Goal: Obtain resource: Obtain resource

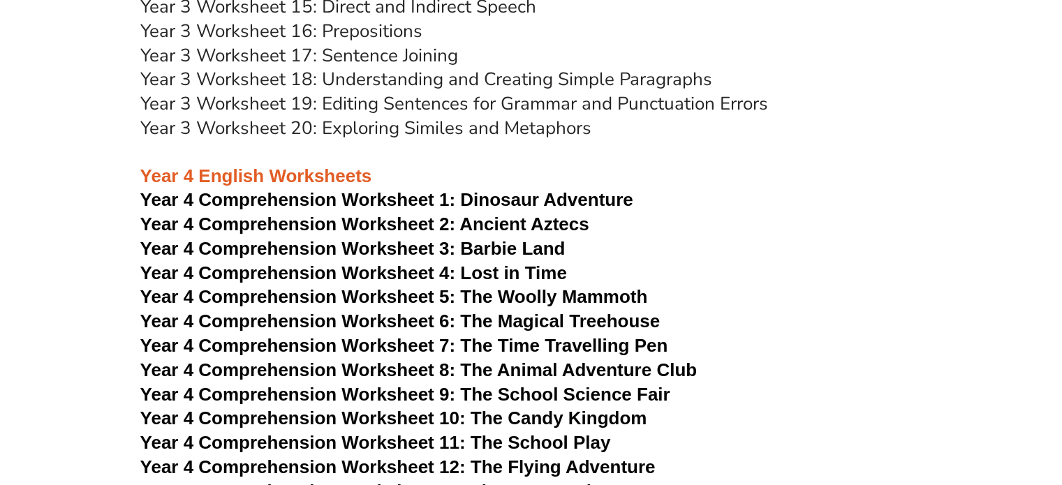
scroll to position [4854, 0]
click at [505, 207] on span "Dinosaur Adventure" at bounding box center [546, 199] width 172 height 21
click at [508, 226] on span "Year 4 Comprehension Worksheet 2: Ancient Aztecs" at bounding box center [364, 224] width 449 height 21
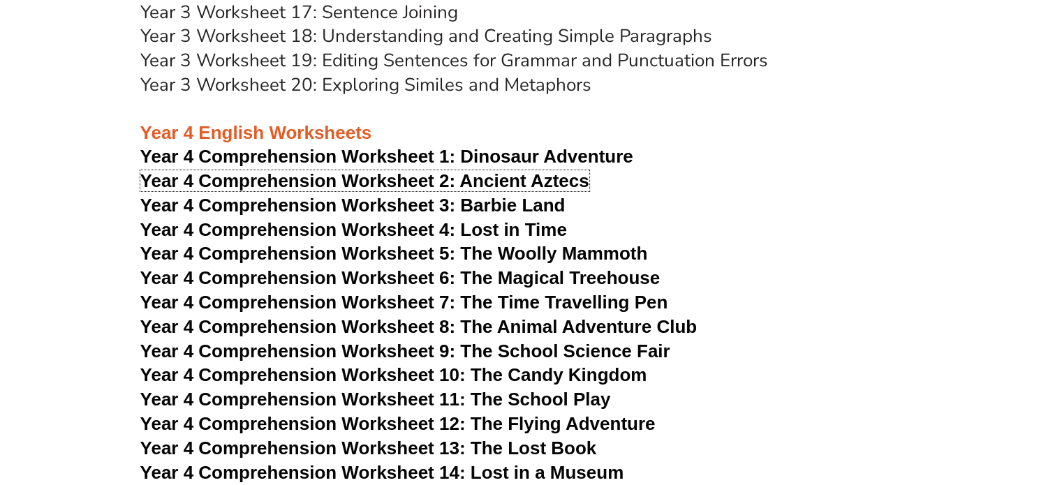
scroll to position [4916, 0]
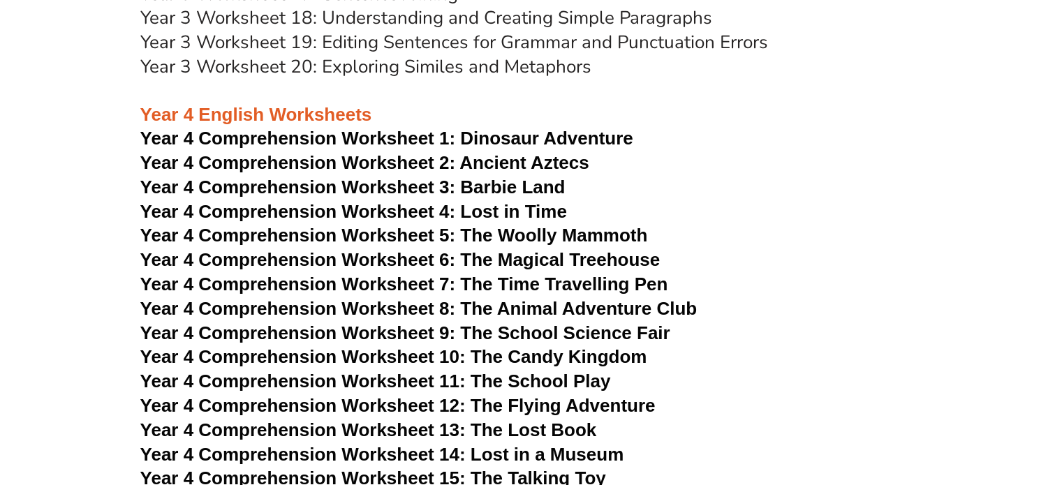
click at [531, 194] on span "Year 4 Comprehension Worksheet 3: Barbie Land" at bounding box center [352, 187] width 425 height 21
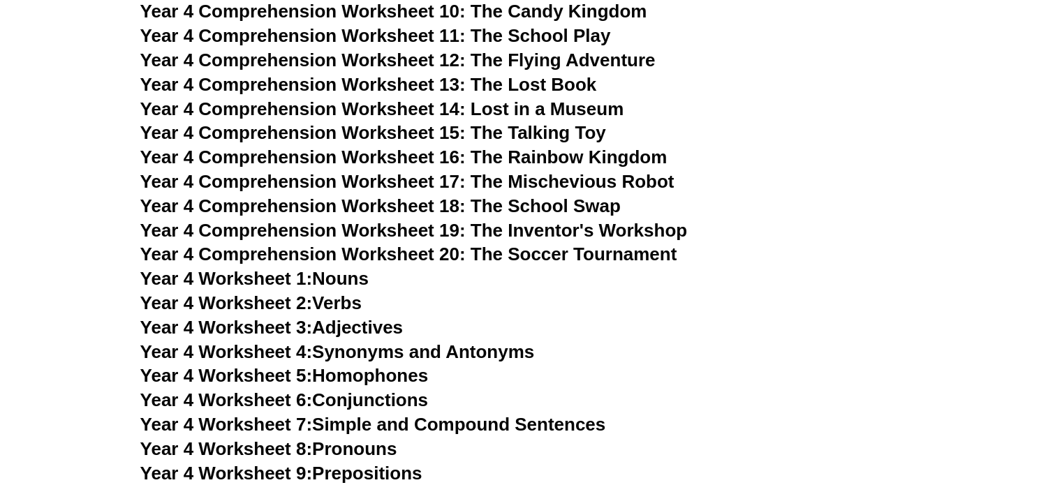
scroll to position [5360, 0]
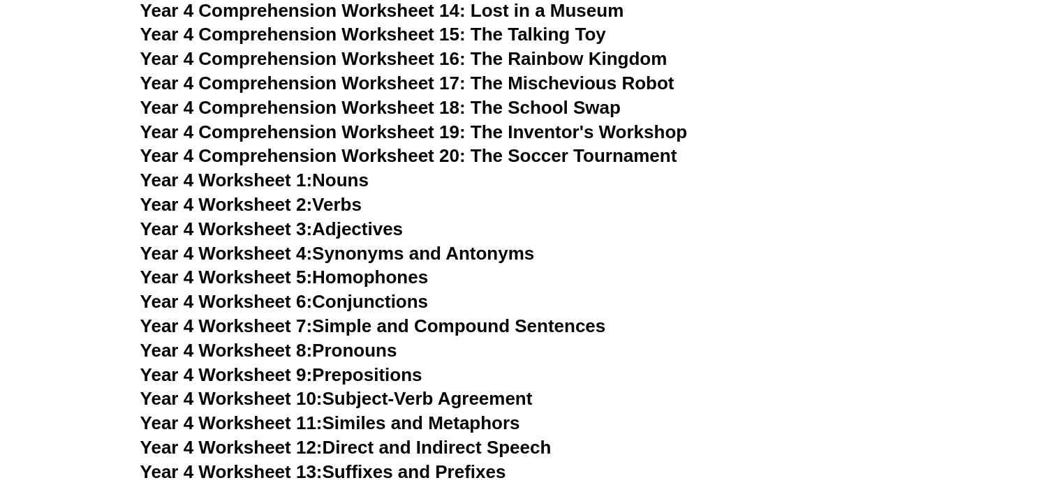
click at [395, 253] on link "Year 4 Worksheet 4: Synonyms and Antonyms" at bounding box center [337, 253] width 395 height 21
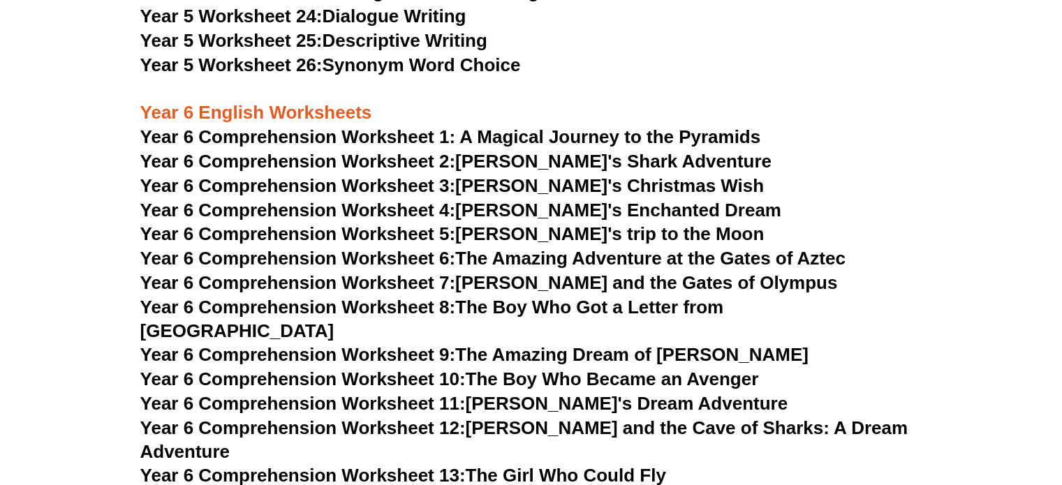
scroll to position [6954, 0]
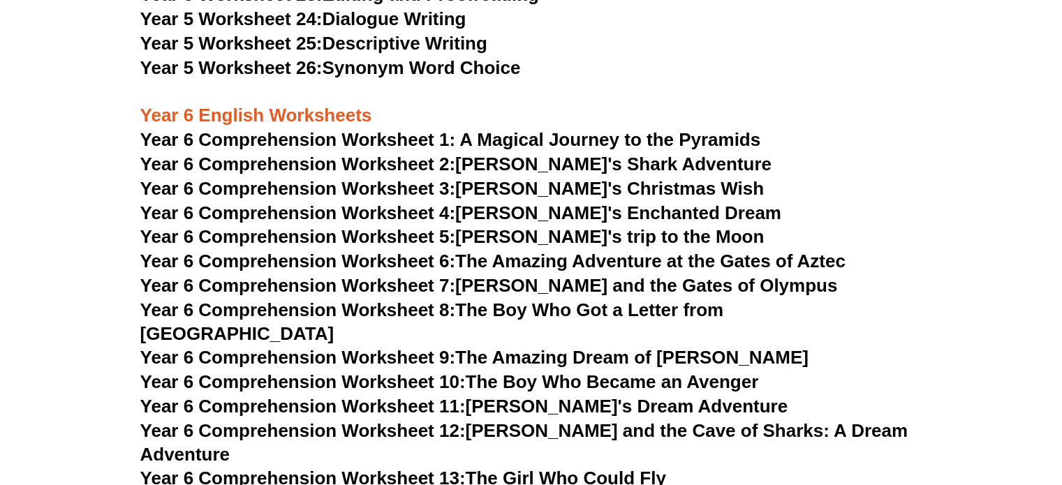
click at [391, 137] on span "Year 6 Comprehension Worksheet 1: A Magical Journey to the Pyramids" at bounding box center [450, 139] width 621 height 21
click at [399, 159] on span "Year 6 Comprehension Worksheet 2:" at bounding box center [298, 164] width 316 height 21
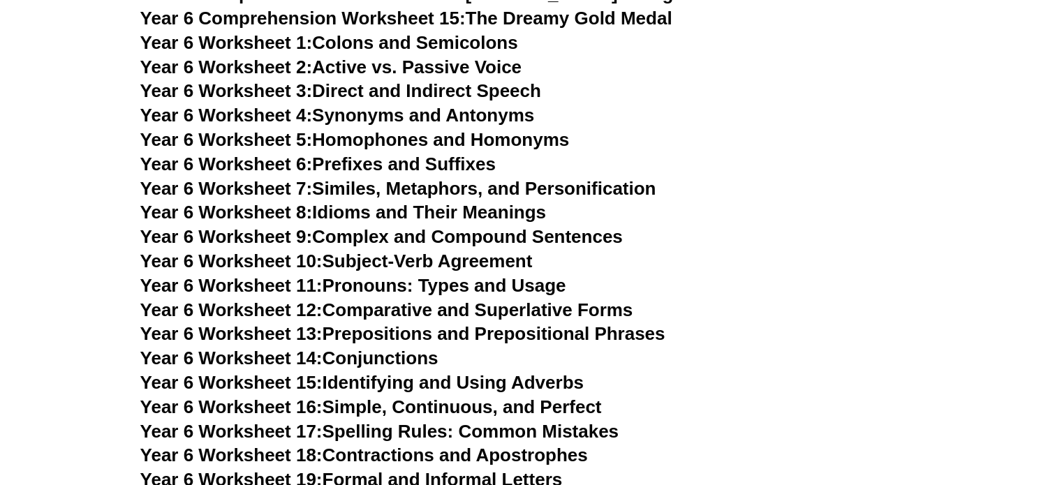
scroll to position [7340, 0]
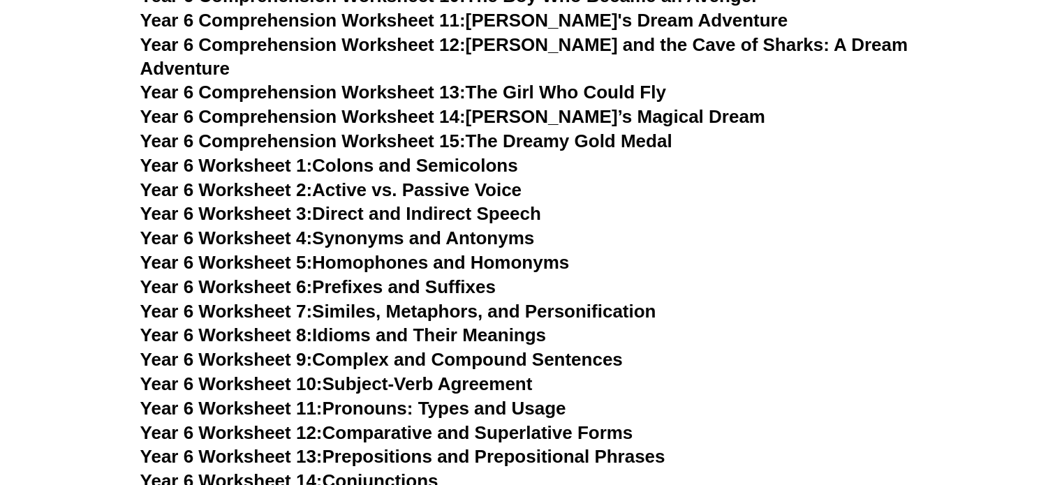
click at [388, 155] on link "Year 6 Worksheet 1: Colons and Semicolons" at bounding box center [329, 165] width 378 height 21
click at [374, 179] on link "Year 6 Worksheet 2: Active vs. Passive Voice" at bounding box center [330, 189] width 381 height 21
